Goal: Task Accomplishment & Management: Use online tool/utility

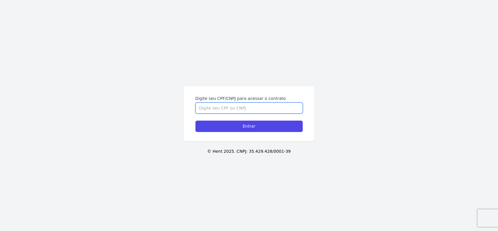
click at [205, 107] on input "Digite seu CPF/CNPJ para acessar o contrato" at bounding box center [249, 107] width 107 height 11
type input "15383256750"
click at [196, 121] on input "Entrar" at bounding box center [249, 126] width 107 height 11
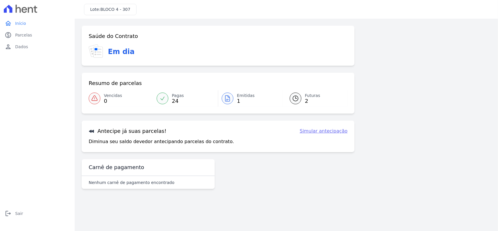
click at [301, 98] on div at bounding box center [296, 99] width 12 height 12
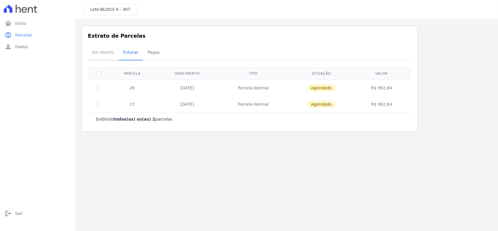
click at [95, 52] on span "Em Aberto" at bounding box center [103, 52] width 29 height 12
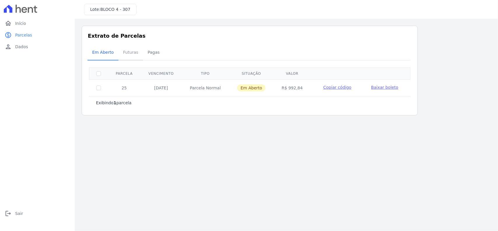
click at [127, 50] on span "Futuras" at bounding box center [131, 52] width 22 height 12
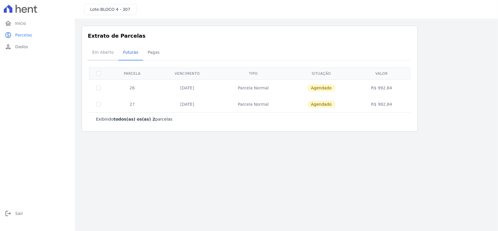
click at [102, 51] on span "Em Aberto" at bounding box center [103, 52] width 29 height 12
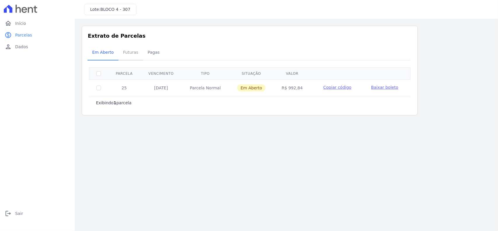
click at [126, 53] on span "Futuras" at bounding box center [131, 52] width 22 height 12
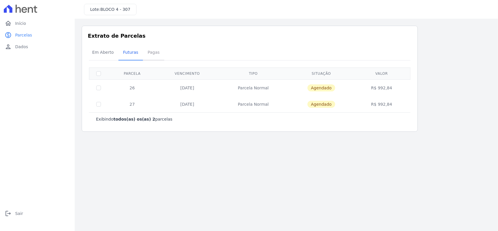
click at [152, 52] on span "Pagas" at bounding box center [153, 52] width 19 height 12
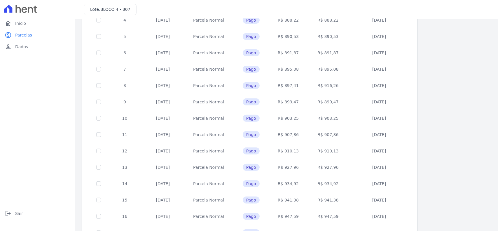
scroll to position [208, 0]
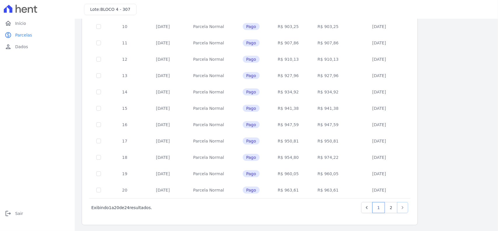
click at [406, 205] on link "Next" at bounding box center [402, 207] width 11 height 11
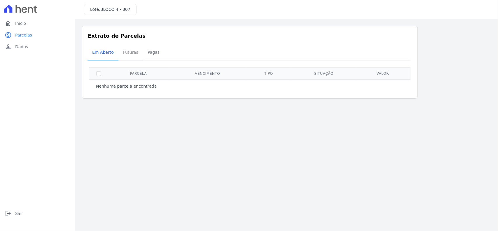
click at [132, 55] on span "Futuras" at bounding box center [131, 52] width 22 height 12
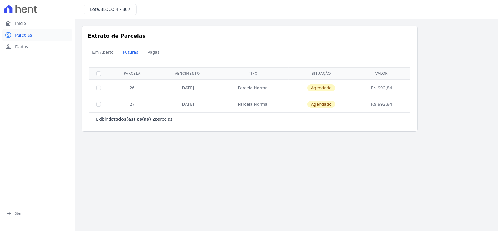
click at [27, 29] on link "paid Parcelas" at bounding box center [37, 35] width 70 height 12
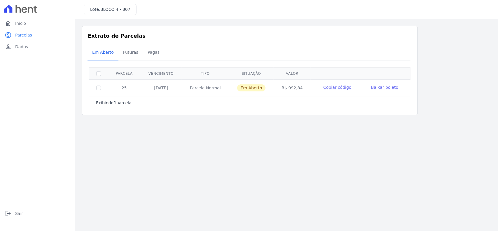
click at [29, 24] on link "home Início" at bounding box center [37, 24] width 70 height 12
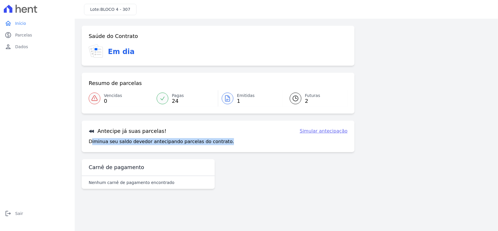
drag, startPoint x: 90, startPoint y: 143, endPoint x: 236, endPoint y: 148, distance: 145.4
click at [236, 148] on div "Antecipe já suas parcelas! Simular antecipação Diminua seu saldo devedor anteci…" at bounding box center [218, 137] width 273 height 32
click at [328, 134] on link "Simular antecipação" at bounding box center [324, 131] width 48 height 7
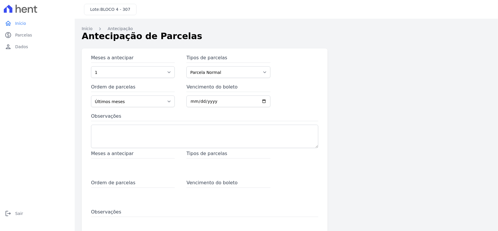
click at [463, 137] on div "Início Antecipação Antecipação de [GEOGRAPHIC_DATA] Meses a antecipar 1 2 3 4 5…" at bounding box center [286, 148] width 409 height 245
drag, startPoint x: 216, startPoint y: 43, endPoint x: 216, endPoint y: 38, distance: 5.3
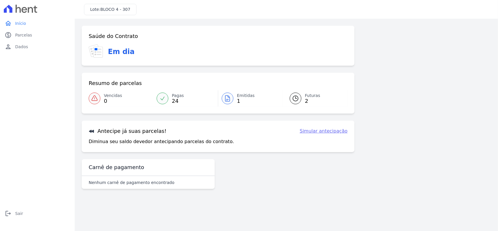
click at [238, 97] on span "Emitidas" at bounding box center [246, 96] width 18 height 6
click at [323, 135] on div "Antecipe já suas parcelas! Simular antecipação Diminua seu saldo devedor anteci…" at bounding box center [218, 137] width 273 height 32
click at [323, 132] on link "Simular antecipação" at bounding box center [324, 131] width 48 height 7
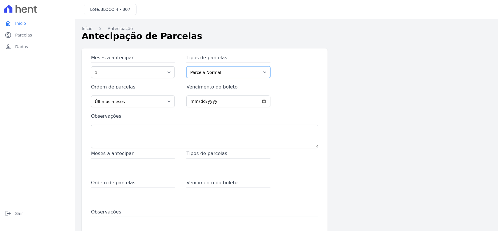
click at [198, 72] on select "Parcela Normal" at bounding box center [228, 72] width 84 height 12
click at [147, 72] on select "1 2 3 4 5 6 7 8 9 10 11 12 13 14 15 16 17 18 19 20 21 22 23 24 25 26 27" at bounding box center [133, 72] width 84 height 12
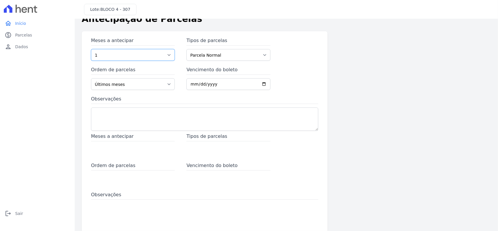
click at [148, 58] on select "1 2 3 4 5 6 7 8 9 10 11 12 13 14 15 16 17 18 19 20 21 22 23 24 25 26 27" at bounding box center [133, 55] width 84 height 12
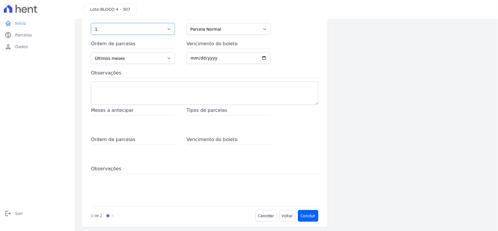
scroll to position [46, 0]
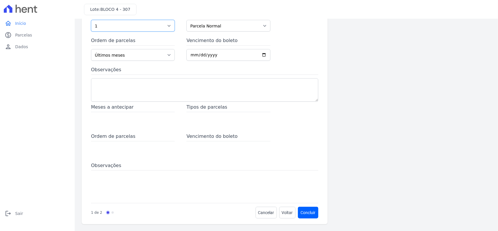
click at [166, 26] on select "1 2 3 4 5 6 7 8 9 10 11 12 13 14 15 16 17 18 19 20 21 22 23 24 25 26 27" at bounding box center [133, 26] width 84 height 12
select select "25"
click at [91, 20] on select "1 2 3 4 5 6 7 8 9 10 11 12 13 14 15 16 17 18 19 20 21 22 23 24 25 26 27" at bounding box center [133, 26] width 84 height 12
click at [148, 24] on select "1 2 3 4 5 6 7 8 9 10 11 12 13 14 15 16 17 18 19 20 21 22 23 24 25 26 27" at bounding box center [133, 26] width 84 height 12
click at [278, 142] on div "Meses a antecipar Tipos de parcelas Ordem de parcelas Vencimento do boleto Obse…" at bounding box center [204, 152] width 227 height 96
